Goal: Feedback & Contribution: Leave review/rating

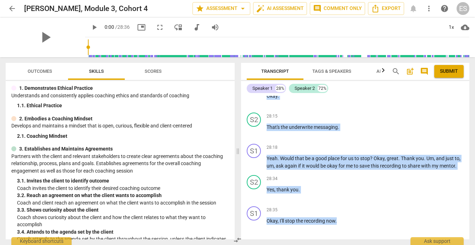
scroll to position [24, 0]
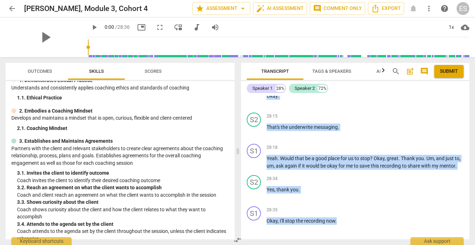
click at [37, 70] on span "Outcomes" at bounding box center [40, 70] width 24 height 5
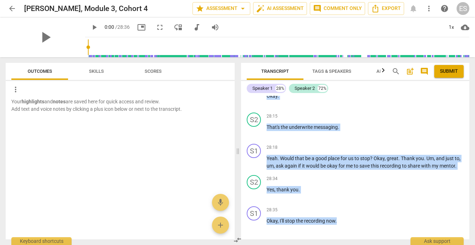
scroll to position [0, 0]
click at [77, 126] on div at bounding box center [120, 136] width 229 height 23
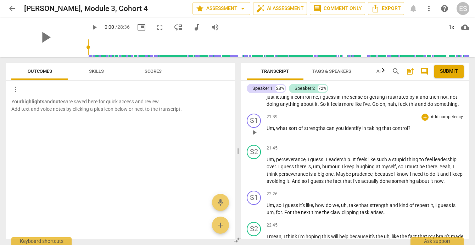
click at [292, 125] on span "sort" at bounding box center [294, 128] width 10 height 6
click at [102, 73] on span "Skills" at bounding box center [96, 70] width 15 height 5
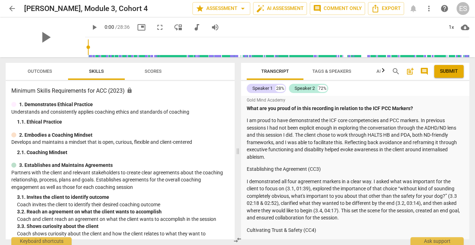
scroll to position [22, 0]
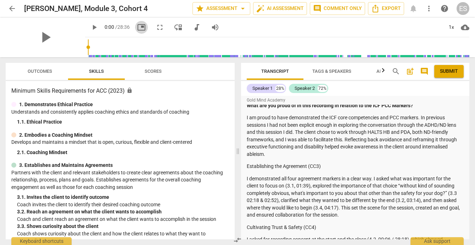
click at [137, 26] on span "picture_in_picture" at bounding box center [141, 27] width 9 height 9
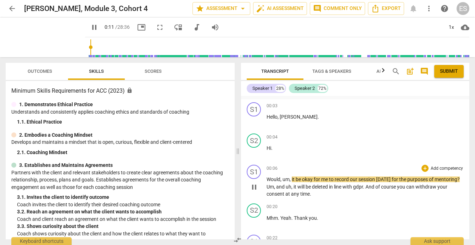
scroll to position [1150, 0]
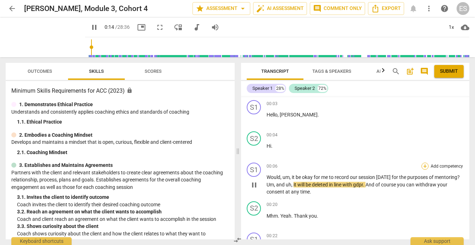
click at [425, 162] on div "+" at bounding box center [425, 165] width 7 height 7
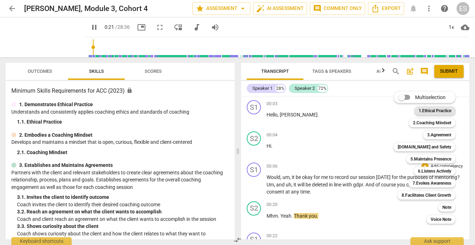
click at [434, 112] on b "1.Ethical Practice" at bounding box center [435, 110] width 33 height 9
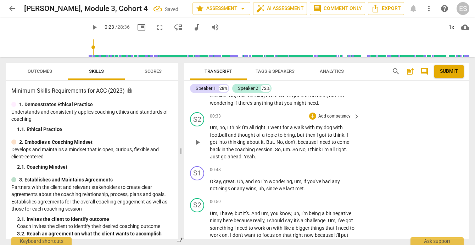
type input "23"
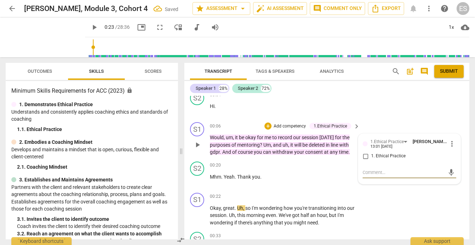
scroll to position [1021, 0]
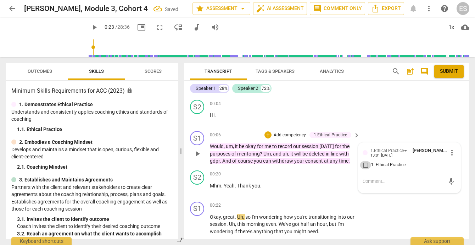
click at [364, 161] on input "1. Ethical Practice" at bounding box center [365, 165] width 11 height 9
checkbox input "true"
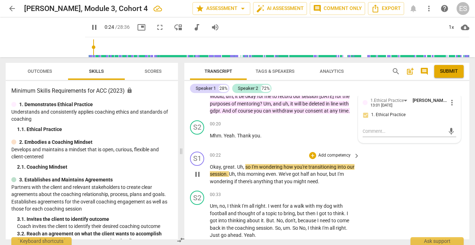
scroll to position [1078, 0]
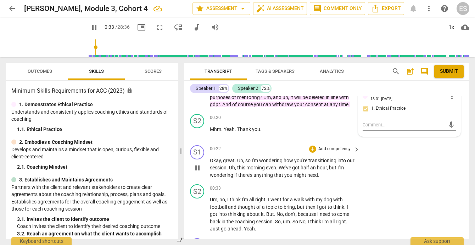
click at [335, 146] on p "Add competency" at bounding box center [335, 149] width 34 height 6
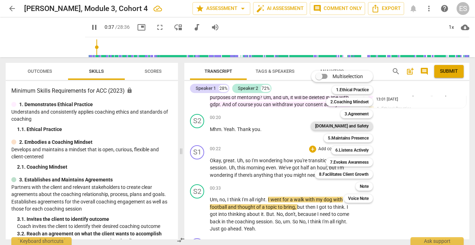
click at [342, 124] on b "[DOMAIN_NAME] and Safety" at bounding box center [342, 126] width 54 height 9
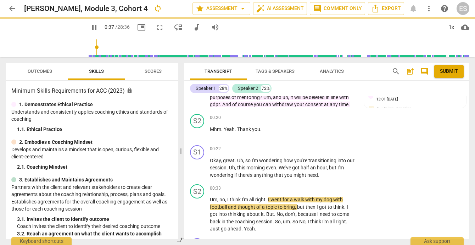
type input "38"
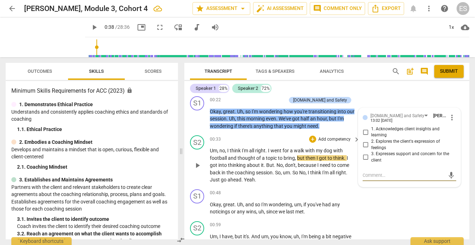
scroll to position [1129, 0]
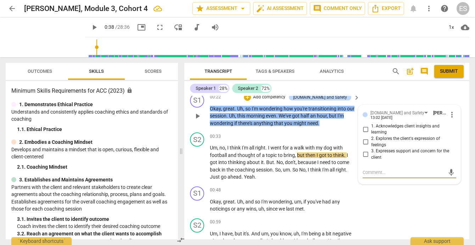
click at [364, 150] on input "3. Expresses support and concern for the client" at bounding box center [365, 154] width 11 height 9
checkbox input "true"
click at [367, 169] on textarea at bounding box center [404, 172] width 82 height 7
type textarea "E"
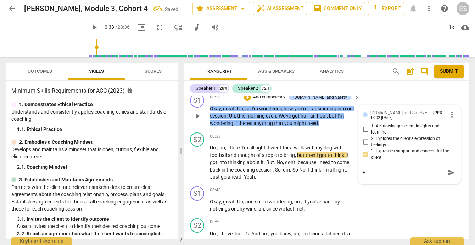
type textarea "Ex"
type textarea "Exp"
type textarea "Expl"
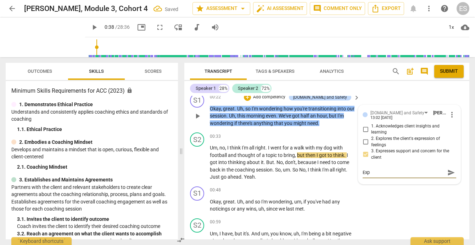
type textarea "Expl"
type textarea "Explo"
type textarea "Explor"
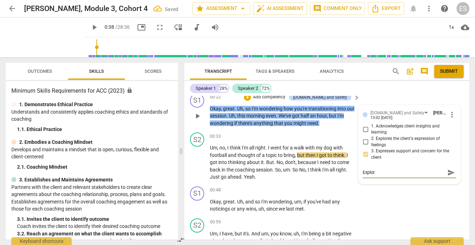
type textarea "Explore"
type textarea "Explores"
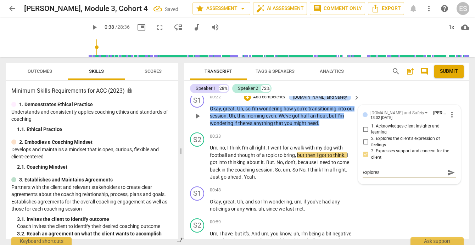
type textarea "Explores"
type textarea "Explores t"
type textarea "Explores th"
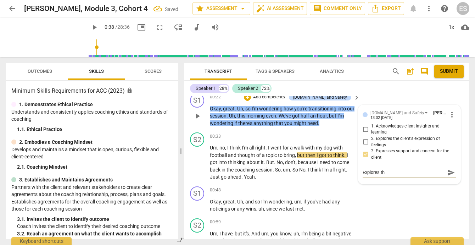
type textarea "Explores the"
type textarea "Explores thei"
type textarea "Explores their"
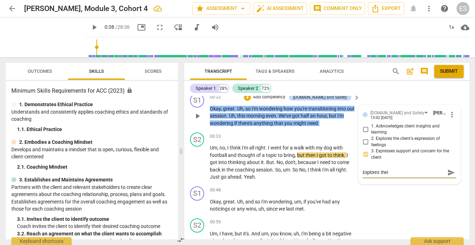
type textarea "Explores their"
type textarea "Explores their n"
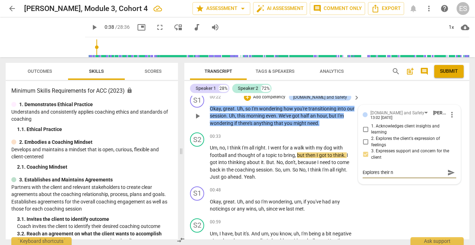
type textarea "Explores their ne"
type textarea "Explores their nee"
type textarea "Explores their need"
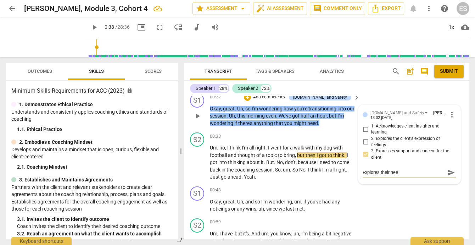
type textarea "Explores their need"
type textarea "Explores their needs"
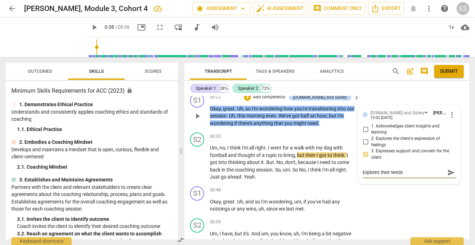
type textarea "Explores their needs a"
type textarea "Explores their needs an"
type textarea "Explores their needs and"
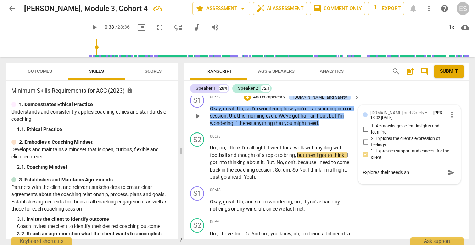
type textarea "Explores their needs and"
type textarea "Explores their needs and c"
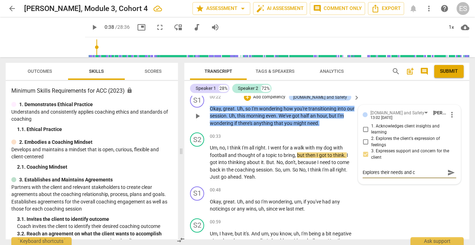
type textarea "Explores their needs and co"
type textarea "Explores their needs and con"
type textarea "Explores their needs and cons"
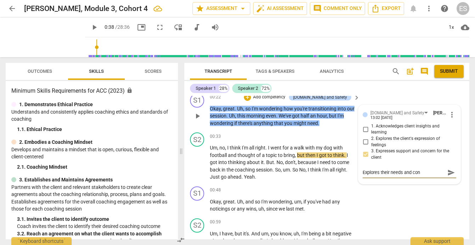
type textarea "Explores their needs and cons"
type textarea "Explores their needs and consi"
type textarea "Explores their needs and consid"
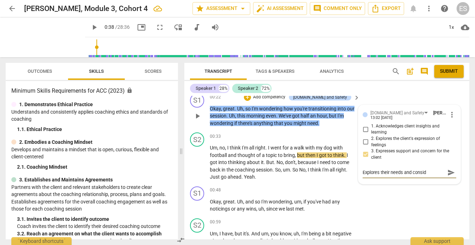
type textarea "Explores their needs and conside"
type textarea "Explores their needs and consider"
type textarea "Explores their needs and considers"
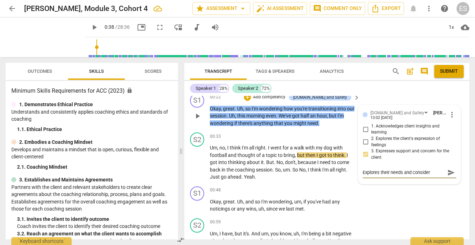
type textarea "Explores their needs and considers"
type textarea "Explores their needs and considers t"
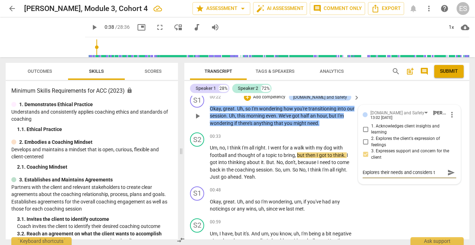
type textarea "Explores their needs and considers th"
type textarea "Explores their needs and considers the"
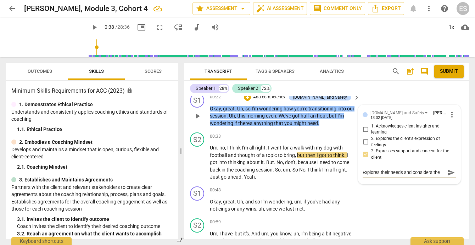
type textarea "Explores their needs and considers the"
type textarea "Explores their needs and considers the c"
type textarea "Explores their needs and considers the ch"
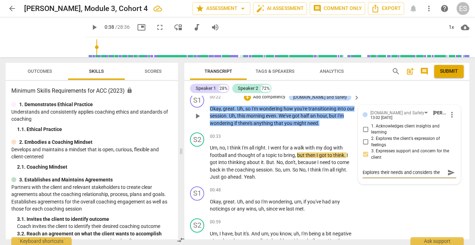
scroll to position [6, 0]
type textarea "Explores their needs and considers the cha"
type textarea "Explores their needs and considers the chal"
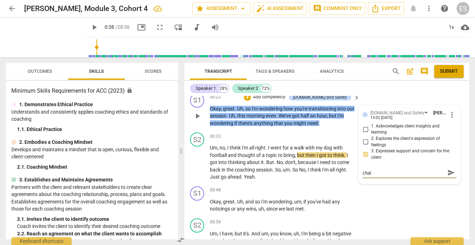
type textarea "Explores their needs and considers the chall"
type textarea "Explores their needs and considers the challe"
type textarea "Explores their needs and considers the challen"
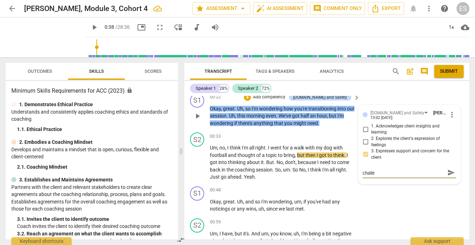
type textarea "Explores their needs and considers the challen"
type textarea "Explores their needs and considers the challeng"
type textarea "Explores their needs and considers the challenge"
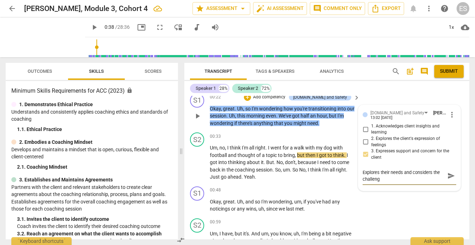
type textarea "Explores their needs and considers the challenge"
type textarea "Explores their needs and considers the challenge a"
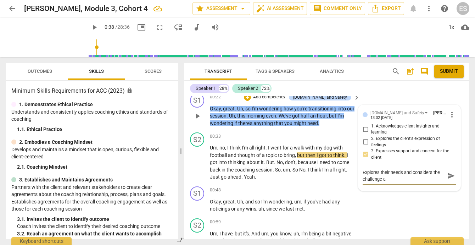
type textarea "Explores their needs and considers the challenge a"
type textarea "Explores their needs and considers the challenge a t"
type textarea "Explores their needs and considers the challenge a tr"
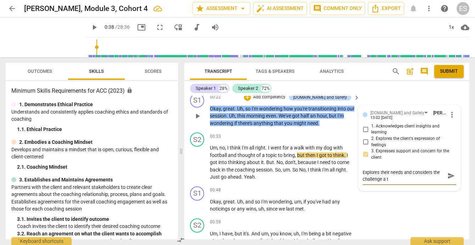
type textarea "Explores their needs and considers the challenge a tr"
type textarea "Explores their needs and considers the challenge a tra"
type textarea "Explores their needs and considers the challenge a [PERSON_NAME]"
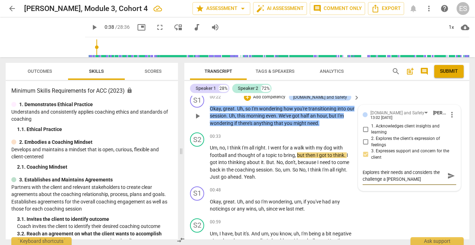
type textarea "Explores their needs and considers the challenge a trans"
type textarea "Explores their needs and considers the challenge a transi"
type textarea "Explores their needs and considers the challenge a transis"
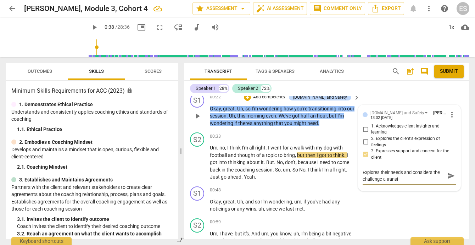
type textarea "Explores their needs and considers the challenge a transis"
type textarea "Explores their needs and considers the challenge a transisi"
type textarea "Explores their needs and considers the challenge a transisit"
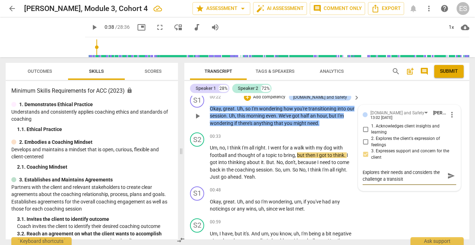
type textarea "Explores their needs and considers the challenge a transisito"
type textarea "Explores their needs and considers the challenge a transisiton"
type textarea "Explores their needs and considers the challenge a transition"
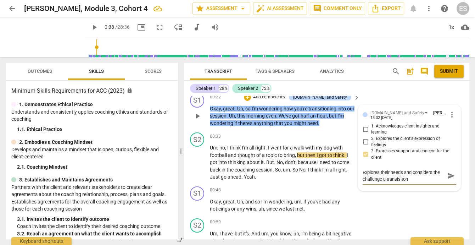
type textarea "Explores their needs and considers the challenge a transition"
type textarea "Explores their needs and considers the challenge a transition m"
type textarea "Explores their needs and considers the challenge a transition mi"
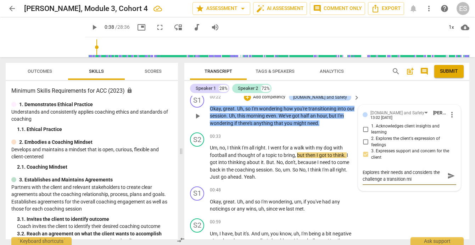
type textarea "Explores their needs and considers the challenge a transition mig"
type textarea "Explores their needs and considers the challenge a transition migh"
type textarea "Explores their needs and considers the challenge a transition might"
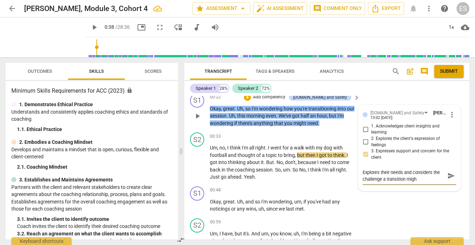
type textarea "Explores their needs and considers the challenge a transition might"
type textarea "Explores their needs and considers the challenge a transition might b"
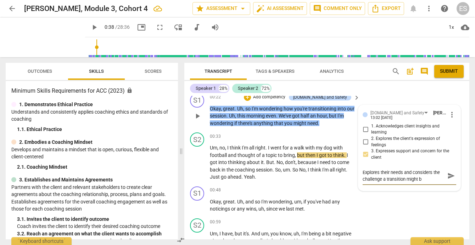
type textarea "Explores their needs and considers the challenge a transition might br"
type textarea "Explores their needs and considers the challenge a transition might bri"
type textarea "Explores their needs and considers the challenge a transition might brin"
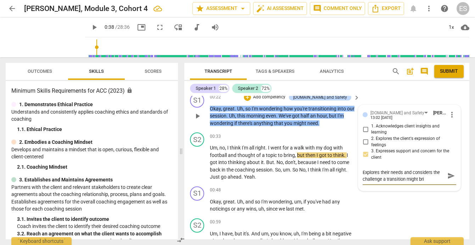
type textarea "Explores their needs and considers the challenge a transition might brin"
type textarea "Explores their needs and considers the challenge a transition might bring"
click at [363, 169] on textarea "Explores their needs and considers the challenge a transition might bring" at bounding box center [404, 175] width 82 height 13
type textarea "NExplores their needs and considers the challenge a transition might bring"
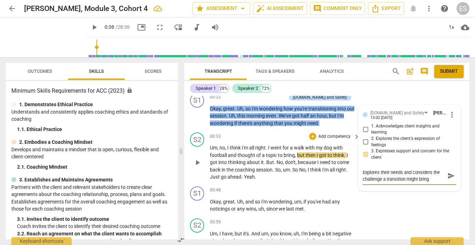
type textarea "NExplores their needs and considers the challenge a transition might bring"
type textarea "NiExplores their needs and considers the challenge a transition might bring"
type textarea "NicExplores their needs and considers the challenge a transition might bring"
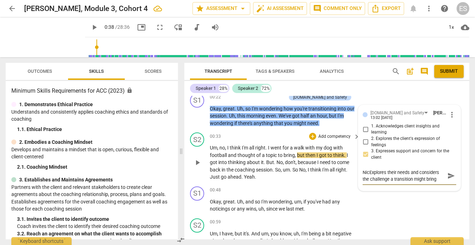
type textarea "NiceExplores their needs and considers the challenge a transition might bring"
type textarea "Nice Explores their needs and considers the challenge a transition might bring"
type textarea "Nice fExplores their needs and considers the challenge a transition might bring"
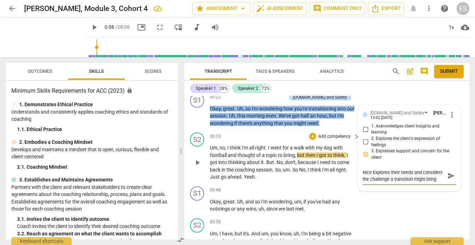
type textarea "Nice fExplores their needs and considers the challenge a transition might bring"
type textarea "Nice fiExplores their needs and considers the challenge a transition might bring"
type textarea "Nice firExplores their needs and considers the challenge a transition might bri…"
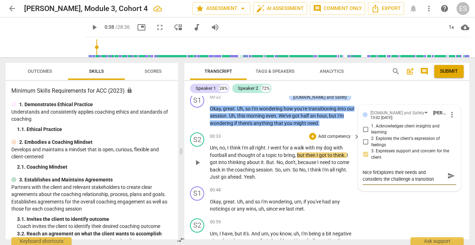
type textarea "Nice firsExplores their needs and considers the challenge a transition might br…"
type textarea "Nice firstExplores their needs and considers the challenge a transition might b…"
type textarea "Nice first Explores their needs and considers the challenge a transition might …"
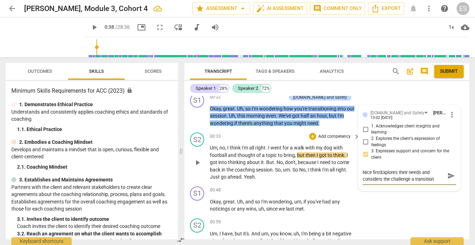
type textarea "Nice first Explores their needs and considers the challenge a transition might …"
type textarea "Nice first qExplores their needs and considers the challenge a transition might…"
type textarea "Nice first quExplores their needs and considers the challenge a transition migh…"
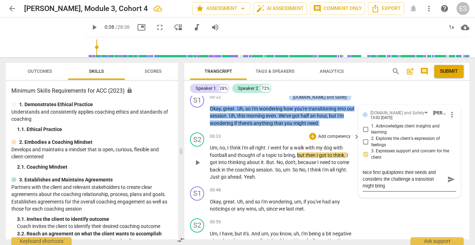
type textarea "Nice first queExplores their needs and considers the challenge a transition mig…"
type textarea "Nice first quesExplores their needs and considers the challenge a transition mi…"
type textarea "Nice first questExplores their needs and considers the challenge a transition m…"
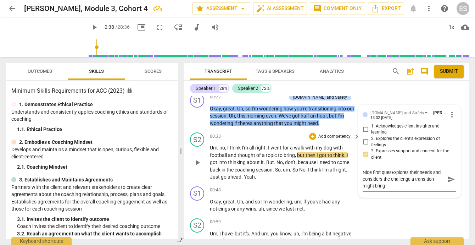
type textarea "Nice first questExplores their needs and considers the challenge a transition m…"
type textarea "Nice first questiExplores their needs and considers the challenge a transition …"
type textarea "Nice first questioExplores their needs and considers the challenge a transition…"
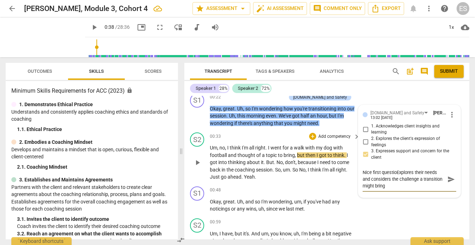
type textarea "Nice first questionExplores their needs and considers the challenge a transitio…"
type textarea "Nice first question Explores their needs and considers the challenge a transiti…"
type textarea "Nice first question -Explores their needs and considers the challenge a transit…"
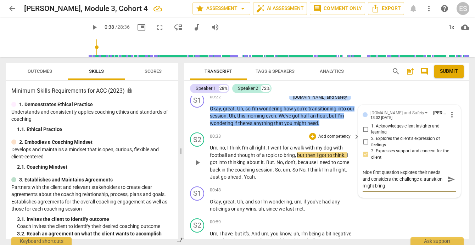
type textarea "Nice first question -Explores their needs and considers the challenge a transit…"
type textarea "Nice first question - Explores their needs and considers the challenge a transi…"
click at [448, 175] on span "send" at bounding box center [452, 179] width 8 height 8
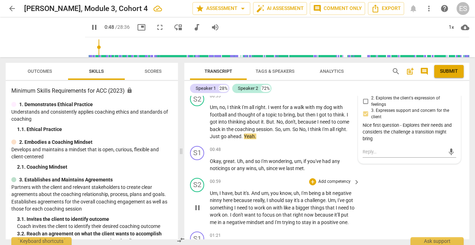
scroll to position [1175, 0]
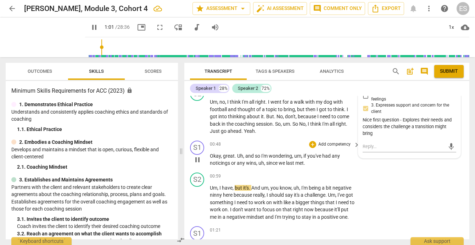
click at [326, 141] on p "Add competency" at bounding box center [335, 144] width 34 height 6
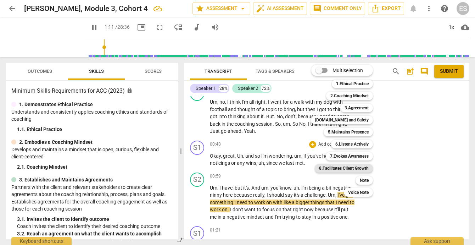
click at [353, 166] on b "8.Facilitates Client Growth" at bounding box center [344, 168] width 50 height 9
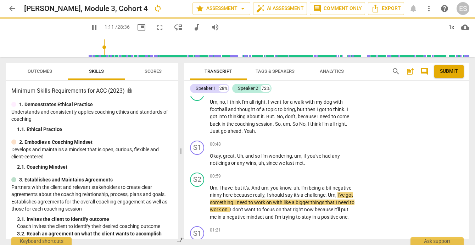
type input "72"
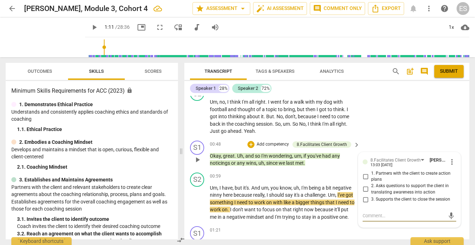
click at [449, 157] on span "more_vert" at bounding box center [452, 161] width 9 height 9
click at [453, 162] on li "Delete" at bounding box center [457, 161] width 24 height 13
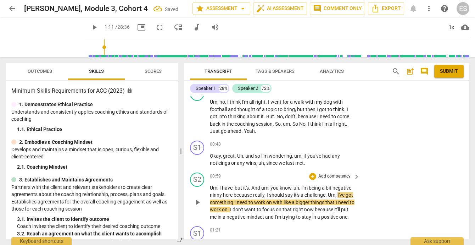
click at [347, 173] on p "Add competency" at bounding box center [335, 176] width 34 height 6
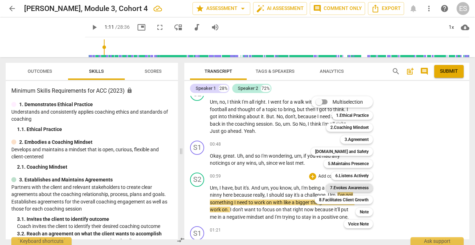
click at [352, 186] on b "7.Evokes Awareness" at bounding box center [349, 187] width 39 height 9
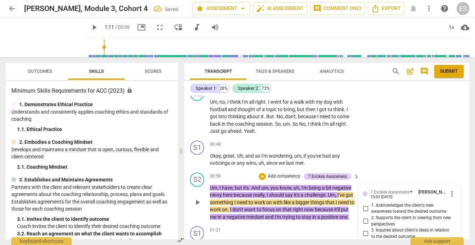
scroll to position [1208, 0]
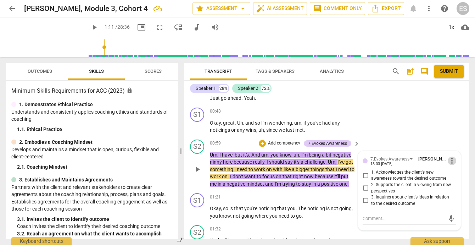
click at [451, 156] on span "more_vert" at bounding box center [452, 160] width 9 height 9
click at [453, 160] on li "Delete" at bounding box center [457, 159] width 24 height 13
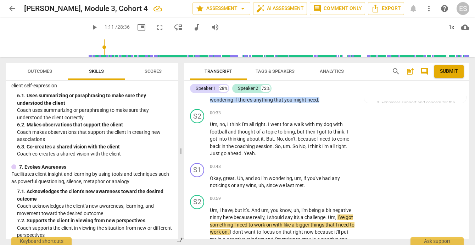
scroll to position [442, 0]
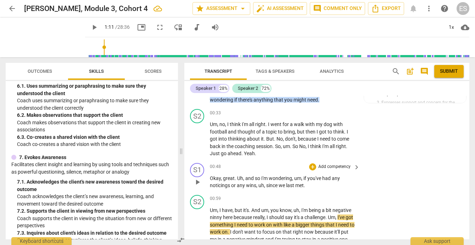
click at [327, 164] on p "Add competency" at bounding box center [335, 167] width 34 height 6
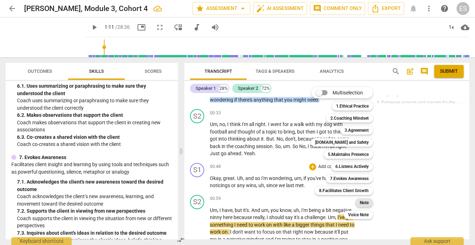
click at [365, 202] on b "Note" at bounding box center [364, 202] width 9 height 9
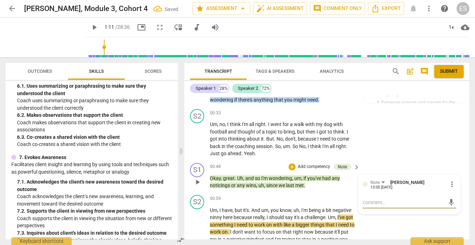
type textarea "L"
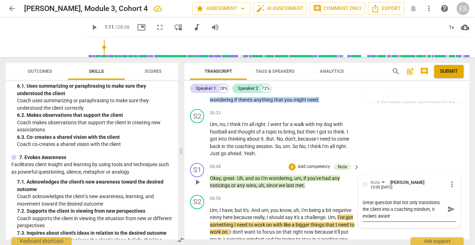
scroll to position [0, 0]
click at [437, 199] on textarea "Great question that not only transitions the client into a coaching mindset, it…" at bounding box center [404, 209] width 82 height 20
click at [430, 199] on textarea "Great question that not only transitions the client into a coaching mindset, it…" at bounding box center [404, 209] width 82 height 20
click at [390, 201] on textarea "Great question that not only transitions the client into a coaching mindset and…" at bounding box center [404, 209] width 82 height 20
click at [383, 203] on textarea "Great question that not only transitions the client into a coaching mindset and…" at bounding box center [404, 209] width 82 height 20
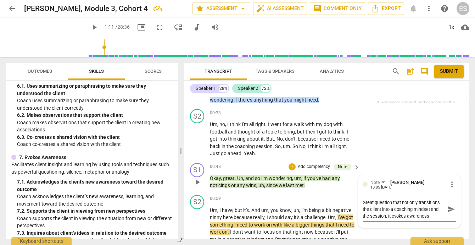
click at [385, 201] on textarea "Great question that not only transitions the client into a coaching mindset and…" at bounding box center [404, 209] width 82 height 20
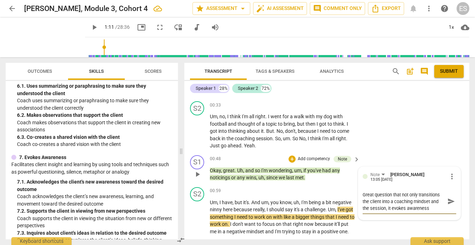
scroll to position [1164, 0]
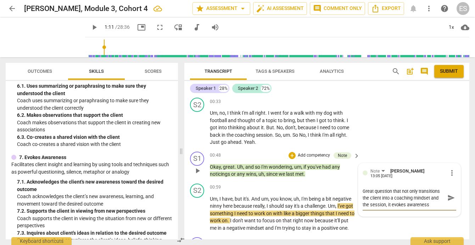
click at [427, 190] on textarea "Great question that not only transitions the client into a coaching mindset and…" at bounding box center [404, 198] width 82 height 20
click at [406, 188] on textarea "Great question that not only transitions the client into a coaching mindset and…" at bounding box center [404, 198] width 82 height 20
click at [393, 192] on textarea "Great question that not only transitions the client into a coaching mindset and…" at bounding box center [404, 198] width 82 height 20
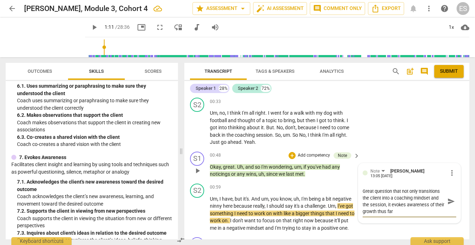
click at [429, 191] on textarea "Great question that not only transitions the client into a coaching mindset and…" at bounding box center [404, 201] width 82 height 27
drag, startPoint x: 407, startPoint y: 197, endPoint x: 362, endPoint y: 198, distance: 44.7
click at [363, 198] on textarea "Great question that not only transitions the client into a coaching mindset and…" at bounding box center [404, 201] width 82 height 27
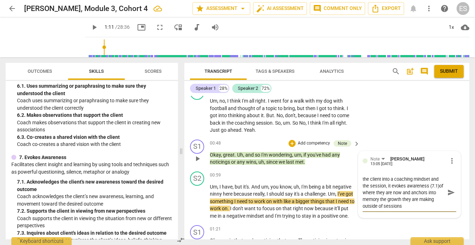
scroll to position [1179, 0]
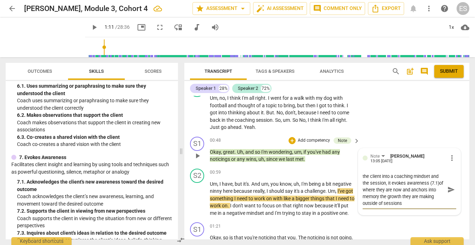
click at [451, 186] on span "send" at bounding box center [452, 190] width 8 height 8
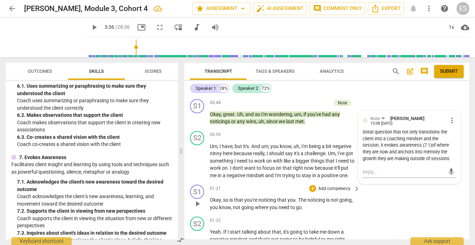
scroll to position [1216, 0]
click at [334, 186] on p "Add competency" at bounding box center [335, 189] width 34 height 6
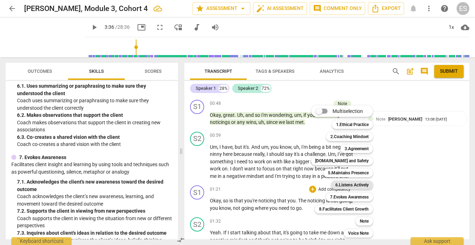
click at [343, 184] on b "6.Listens Actively" at bounding box center [352, 185] width 33 height 9
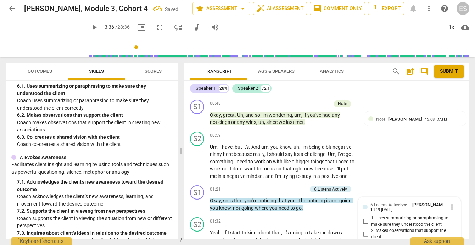
scroll to position [1304, 0]
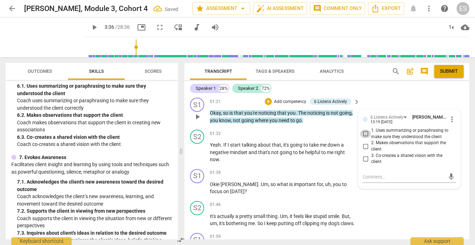
click at [365, 129] on input "1. Uses summarizing or paraphrasing to make sure they understood the client" at bounding box center [365, 133] width 11 height 9
click at [365, 173] on textarea at bounding box center [404, 176] width 82 height 7
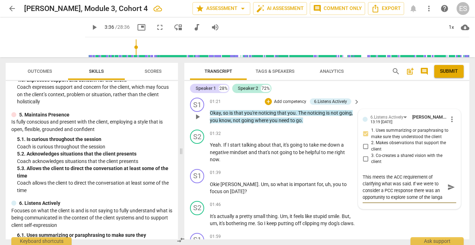
scroll to position [6, 0]
click at [394, 187] on textarea "This meets the ACC requirement of clarifying what was said. If we were to consi…" at bounding box center [404, 186] width 82 height 27
click at [422, 188] on textarea "This meets the ACC requirement of clarifying what was said. If we were to consi…" at bounding box center [404, 186] width 82 height 27
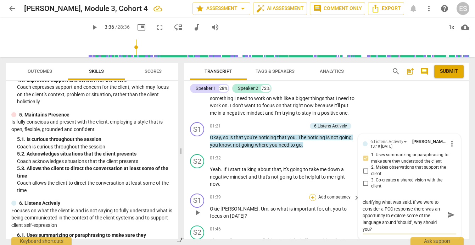
scroll to position [1281, 0]
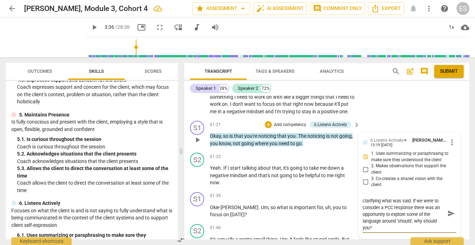
click at [414, 210] on textarea "This meets the ACC requirement of clarifying what was said. If we were to consi…" at bounding box center [404, 214] width 82 height 34
click at [369, 217] on textarea "This meets the ACC requirement of clarifying what was said. If we were to consi…" at bounding box center [404, 214] width 82 height 34
click at [371, 216] on textarea "This meets the ACC requirement of clarifying what was said. If we were to consi…" at bounding box center [404, 214] width 82 height 34
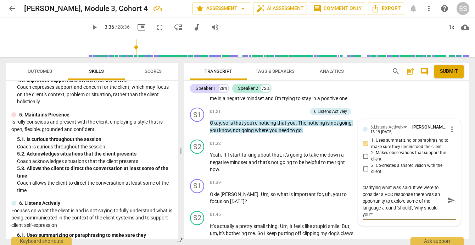
scroll to position [1295, 0]
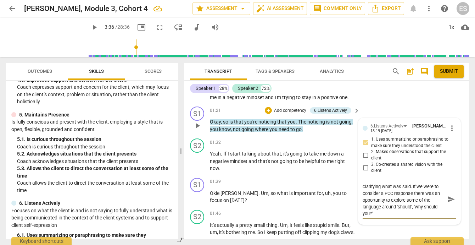
click at [369, 204] on textarea "This meets the ACC requirement of clarifying what was said. If we were to consi…" at bounding box center [404, 199] width 82 height 34
click at [416, 202] on textarea "This meets the ACC requirement of clarifying what was said. If we were to consi…" at bounding box center [404, 199] width 82 height 34
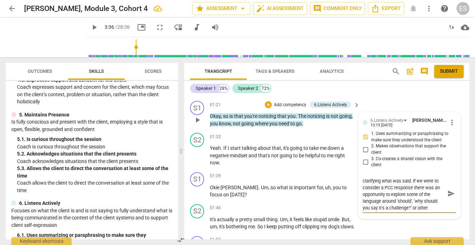
click at [428, 199] on textarea "This meets the ACC requirement of clarifying what was said. If we were to consi…" at bounding box center [404, 194] width 82 height 34
drag, startPoint x: 429, startPoint y: 190, endPoint x: 378, endPoint y: 198, distance: 50.9
click at [378, 198] on textarea "This meets the ACC requirement of clarifying what was said. If we were to consi…" at bounding box center [404, 197] width 82 height 40
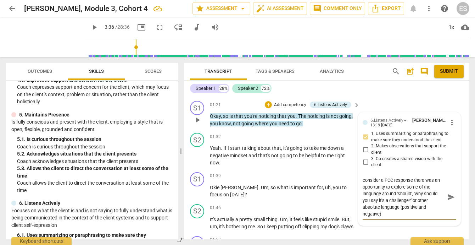
click at [395, 203] on textarea "This meets the ACC requirement of clarifying what was said. If we were to consi…" at bounding box center [404, 197] width 82 height 40
click at [448, 193] on span "send" at bounding box center [452, 197] width 8 height 8
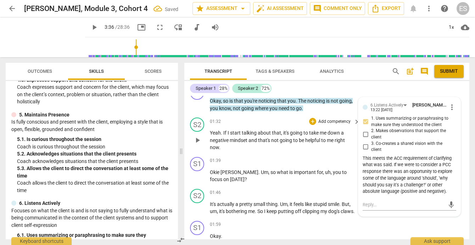
scroll to position [1316, 0]
click at [336, 157] on p "Add competency" at bounding box center [335, 160] width 34 height 6
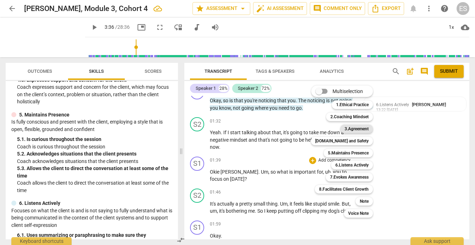
click at [352, 129] on b "3.Agreement" at bounding box center [357, 129] width 24 height 9
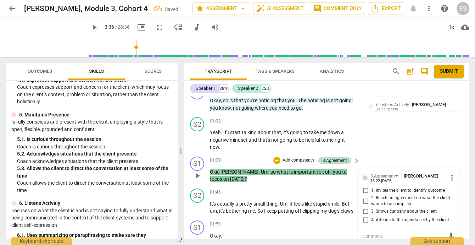
click at [363, 186] on input "1. Invites the client to identify outcome" at bounding box center [365, 190] width 11 height 9
click at [372, 233] on textarea at bounding box center [404, 236] width 82 height 7
drag, startPoint x: 426, startPoint y: 231, endPoint x: 373, endPoint y: 232, distance: 52.9
click at [373, 233] on textarea "Be careful using language such as '[PERSON_NAME]' particularly when there is" at bounding box center [404, 239] width 82 height 13
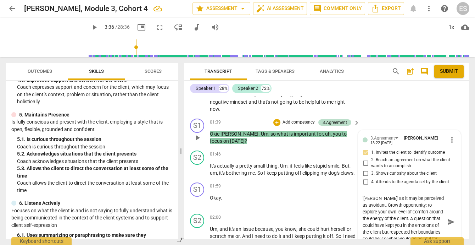
scroll to position [13, 0]
click at [448, 218] on span "send" at bounding box center [452, 222] width 8 height 8
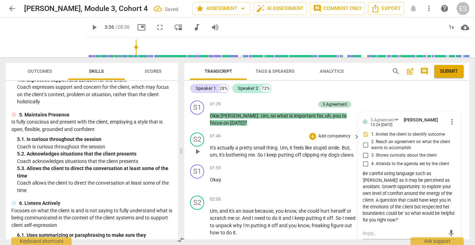
scroll to position [1375, 0]
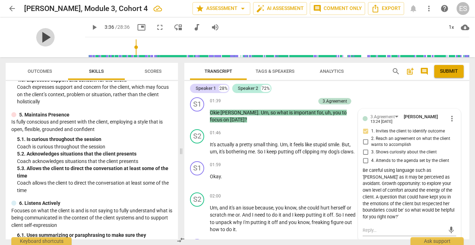
click at [42, 38] on span "play_arrow" at bounding box center [45, 37] width 18 height 18
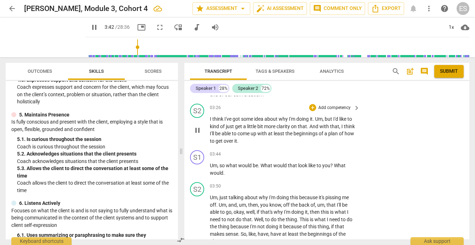
scroll to position [1769, 0]
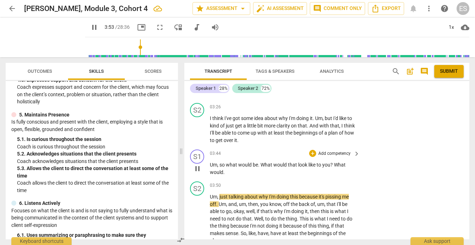
click at [338, 150] on p "Add competency" at bounding box center [335, 153] width 34 height 6
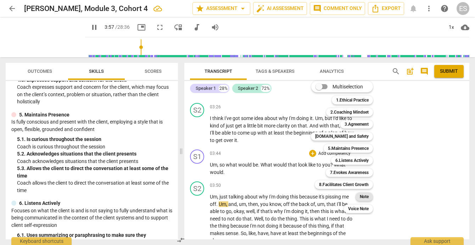
click at [362, 195] on b "Note" at bounding box center [364, 196] width 9 height 9
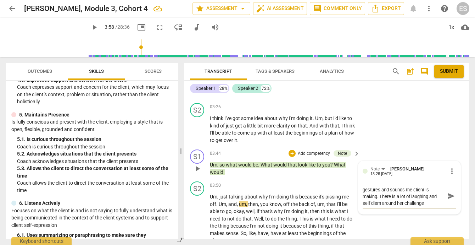
scroll to position [0, 0]
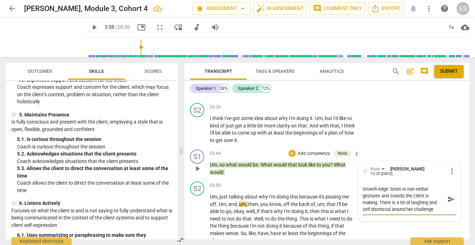
click at [434, 201] on textarea "Growth edge: listen to non verbal gestures and sounds the client is making. The…" at bounding box center [404, 199] width 82 height 27
drag, startPoint x: 417, startPoint y: 204, endPoint x: 398, endPoint y: 205, distance: 18.8
click at [398, 205] on textarea "Growth edge: listen to non verbal gestures and sounds the client is making. The…" at bounding box center [404, 199] width 82 height 27
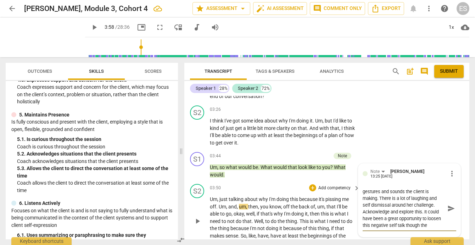
scroll to position [13, 0]
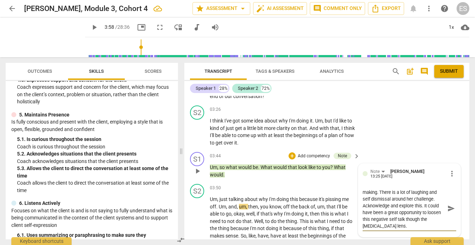
click at [376, 212] on textarea "Growth edge: listen to non verbal gestures and sounds the client is making. The…" at bounding box center [404, 208] width 82 height 40
click at [425, 212] on textarea "Growth edge: listen to non verbal gestures and sounds the client is making. The…" at bounding box center [404, 208] width 82 height 40
